Goal: Find specific page/section: Find specific page/section

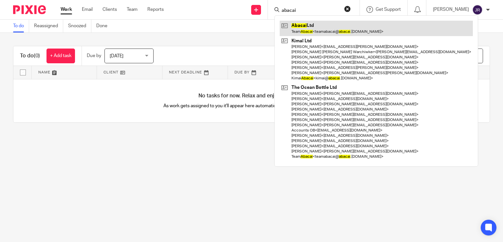
type input "abacai"
click at [310, 23] on link at bounding box center [376, 28] width 193 height 15
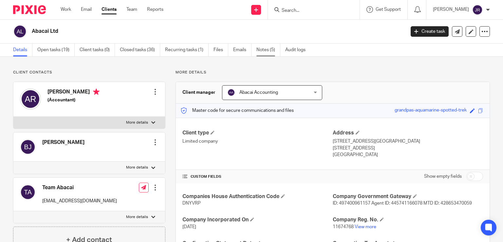
click at [267, 53] on link "Notes (5)" at bounding box center [269, 50] width 24 height 13
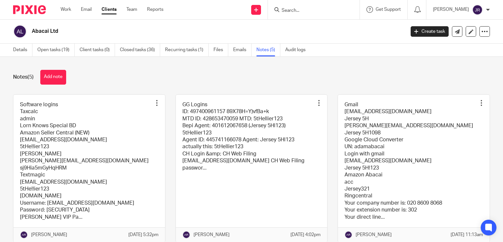
click at [76, 141] on link at bounding box center [89, 168] width 152 height 147
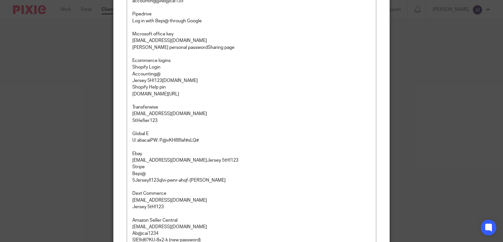
scroll to position [1112, 0]
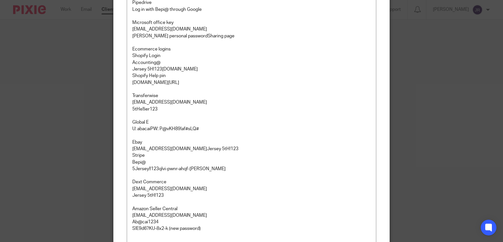
click at [430, 81] on div "Edit note Content Software logins Taxcalc admin Lorn Knows Special BD Amazon Se…" at bounding box center [251, 121] width 503 height 242
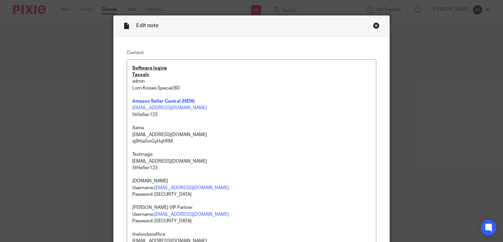
scroll to position [0, 0]
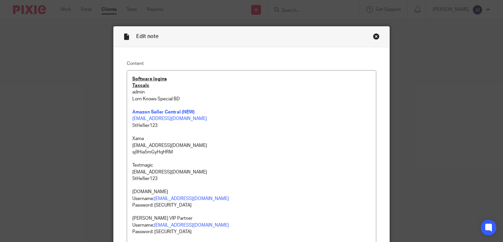
click at [375, 35] on div "Close this dialog window" at bounding box center [376, 36] width 7 height 7
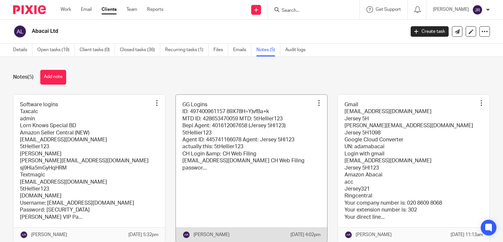
click at [247, 132] on link at bounding box center [252, 168] width 152 height 147
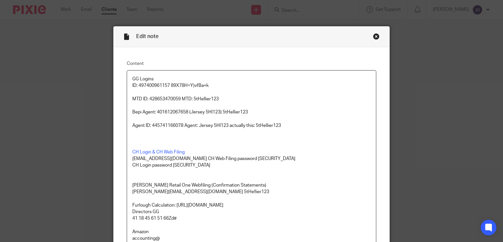
click at [374, 37] on div "Close this dialog window" at bounding box center [376, 36] width 7 height 7
